Goal: Information Seeking & Learning: Learn about a topic

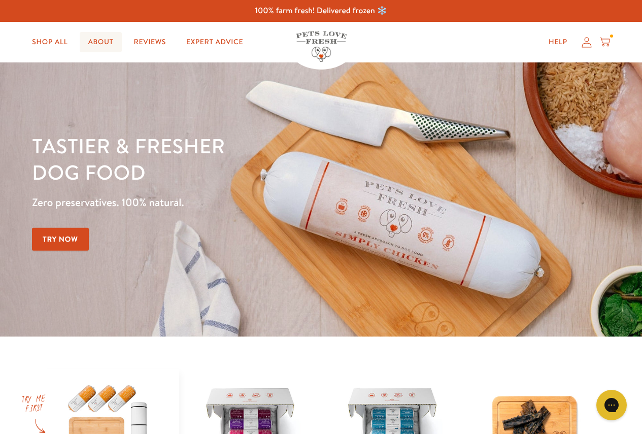
click at [103, 42] on link "About" at bounding box center [101, 42] width 42 height 20
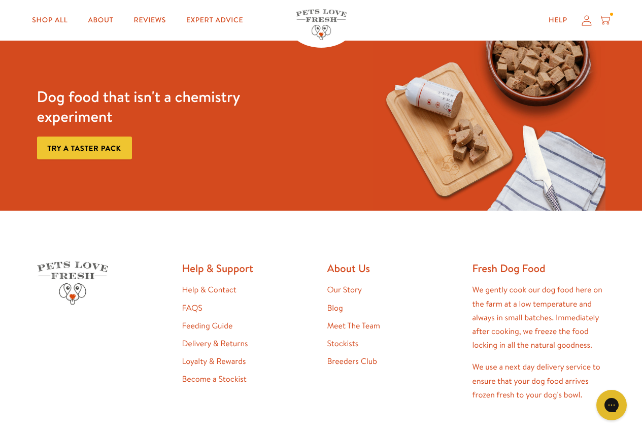
scroll to position [2587, 0]
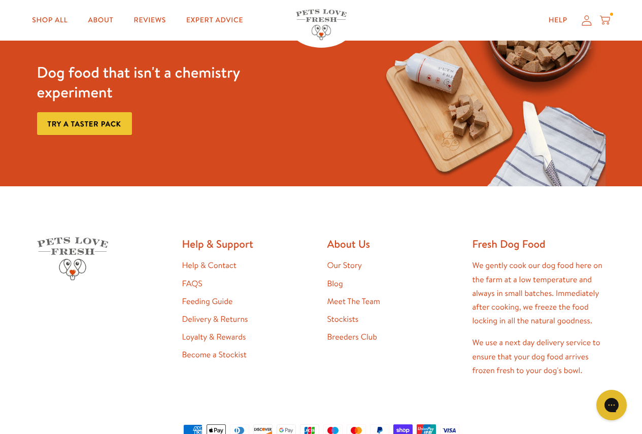
click at [348, 300] on link "Meet The Team" at bounding box center [353, 301] width 53 height 11
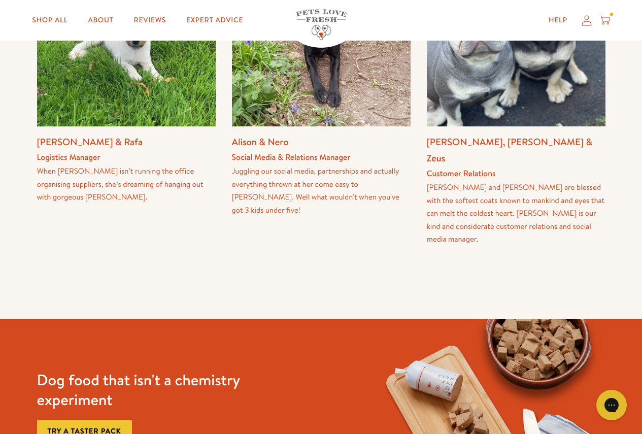
scroll to position [913, 0]
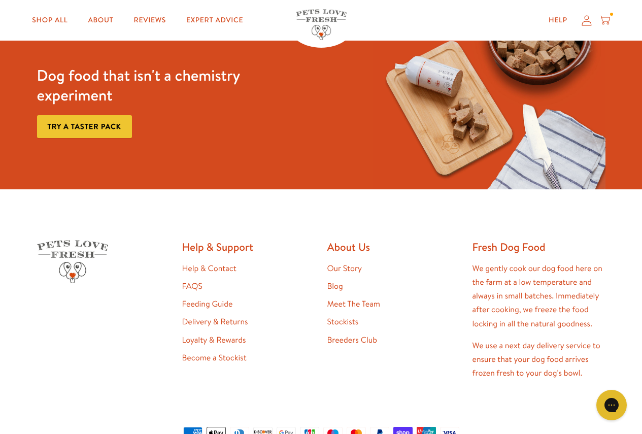
click at [338, 263] on link "Our Story" at bounding box center [344, 268] width 35 height 11
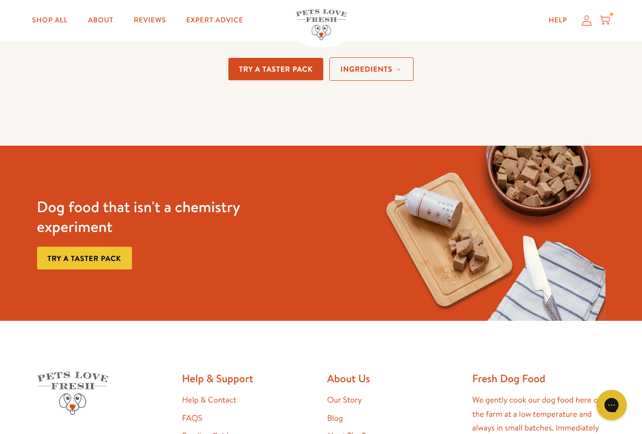
scroll to position [2587, 0]
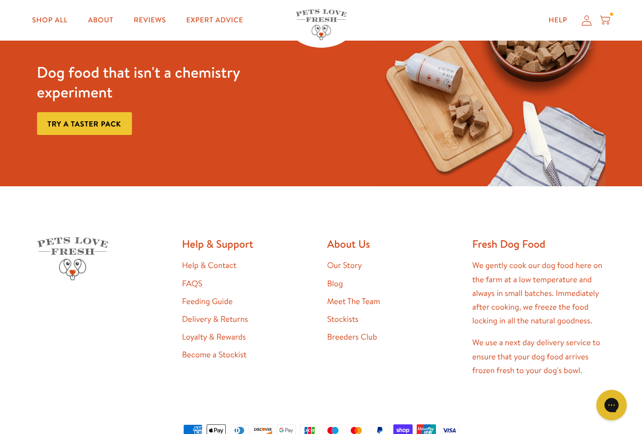
click at [223, 337] on link "Loyalty & Rewards" at bounding box center [214, 336] width 64 height 11
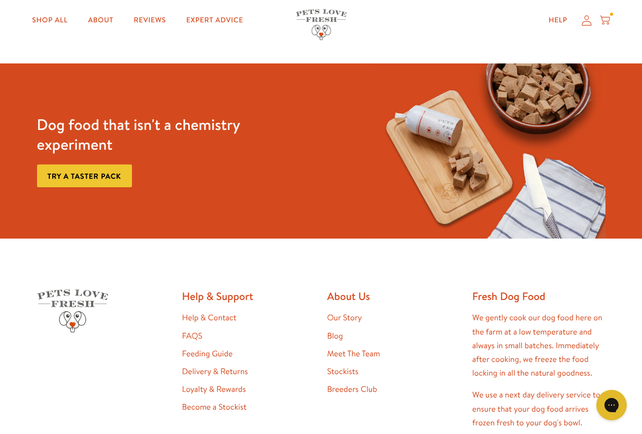
scroll to position [1319, 0]
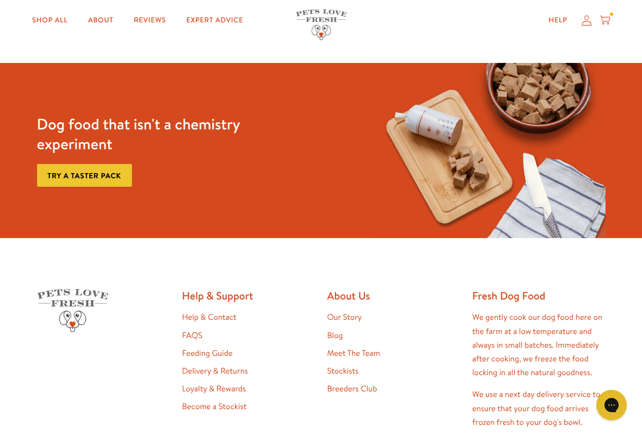
click at [240, 370] on link "Delivery & Returns" at bounding box center [215, 370] width 66 height 11
